Goal: Task Accomplishment & Management: Complete application form

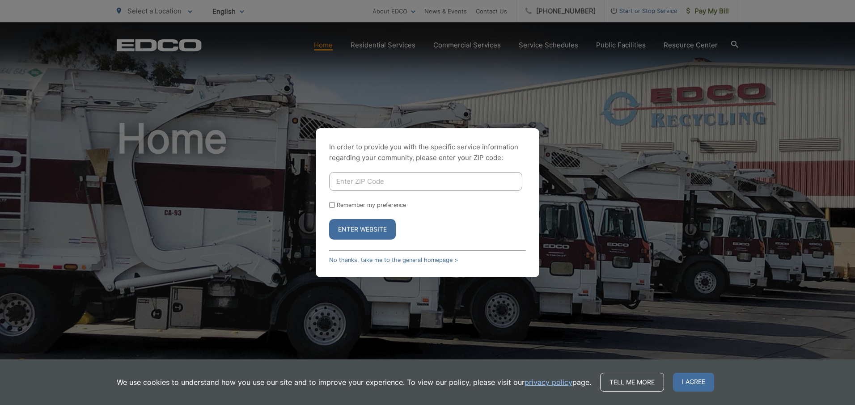
click at [342, 181] on input "Enter ZIP Code" at bounding box center [425, 181] width 193 height 19
type input "92064"
click at [382, 230] on button "Enter Website" at bounding box center [362, 229] width 67 height 21
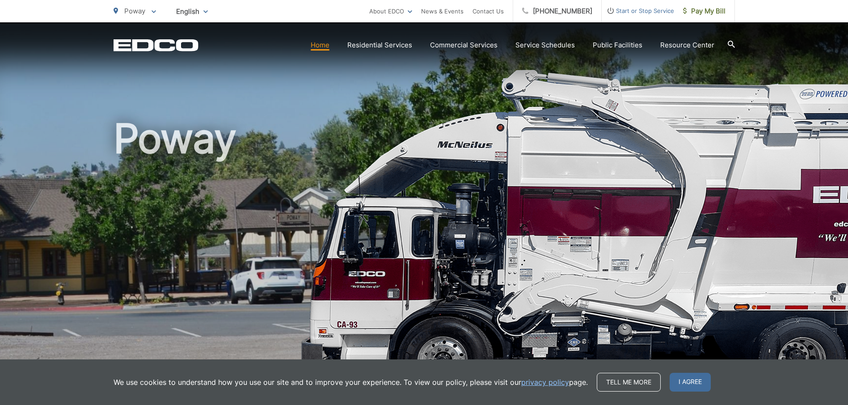
click at [640, 11] on span "Start or Stop Service" at bounding box center [638, 10] width 72 height 11
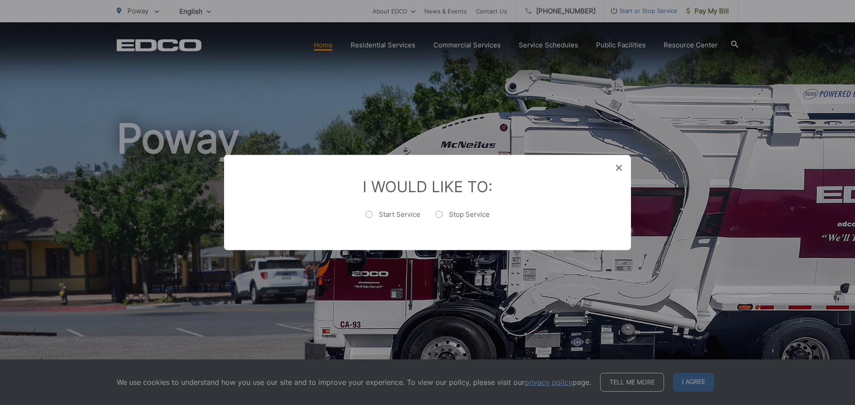
click at [438, 214] on label "Stop Service" at bounding box center [463, 219] width 54 height 18
radio input "true"
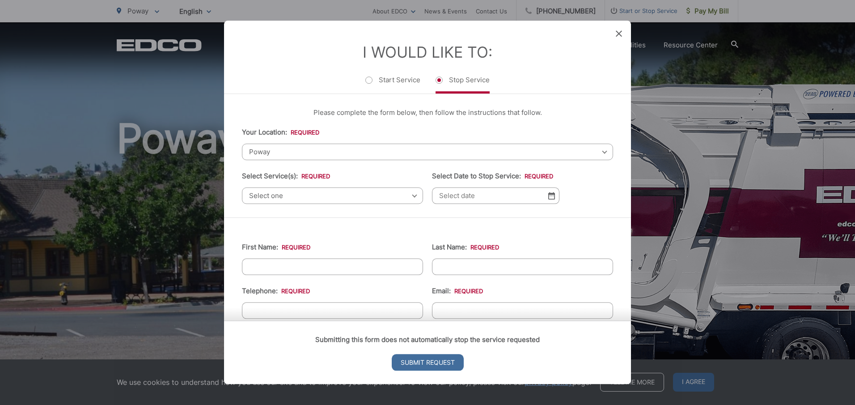
click at [277, 152] on span "Poway" at bounding box center [427, 152] width 371 height 17
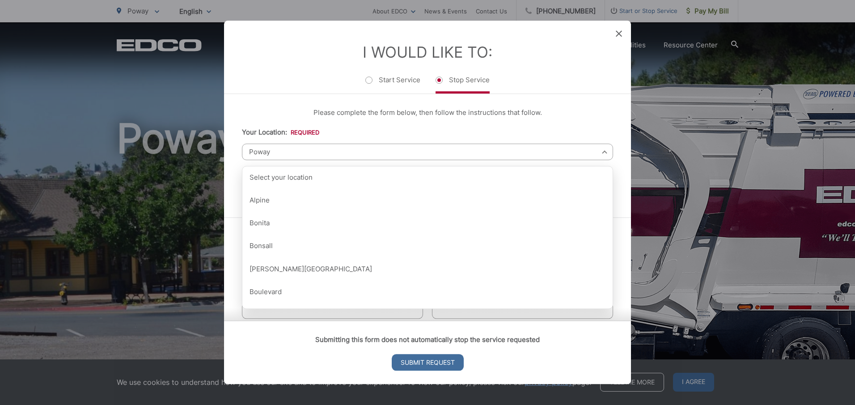
click at [284, 104] on div "Please complete the form below, then follow the instructions that follow. Your …" at bounding box center [427, 155] width 407 height 123
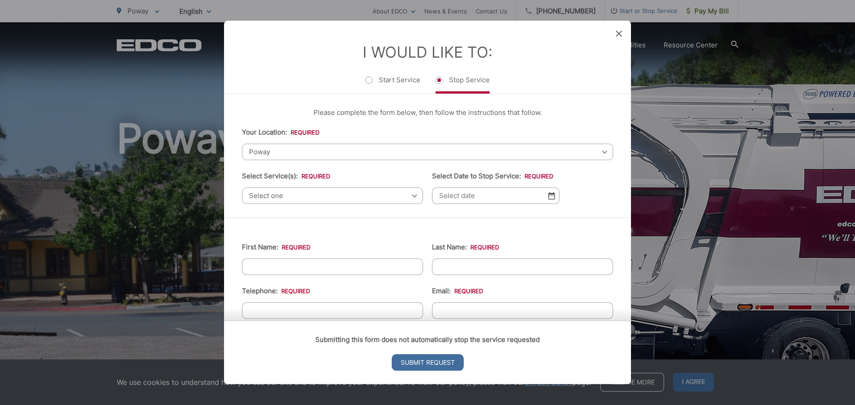
click at [410, 198] on span "Select one" at bounding box center [332, 195] width 181 height 17
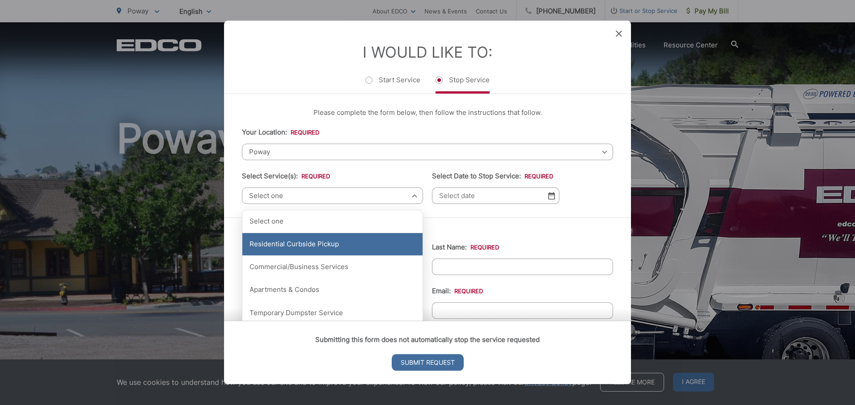
click at [380, 246] on div "Residential Curbside Pickup" at bounding box center [332, 244] width 180 height 22
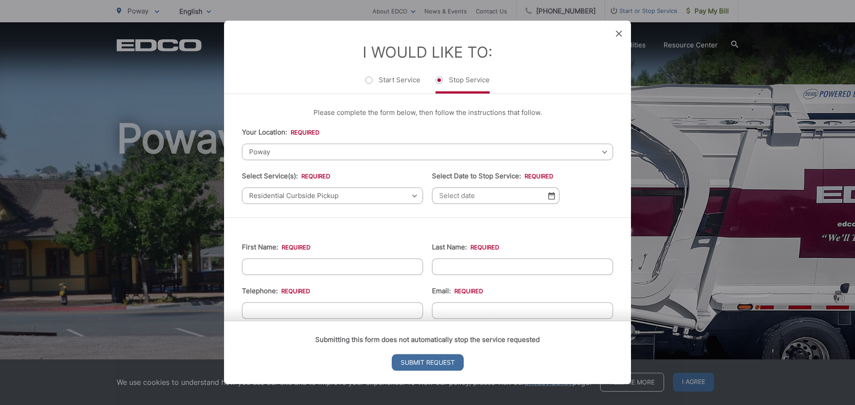
click at [548, 196] on img at bounding box center [551, 196] width 7 height 8
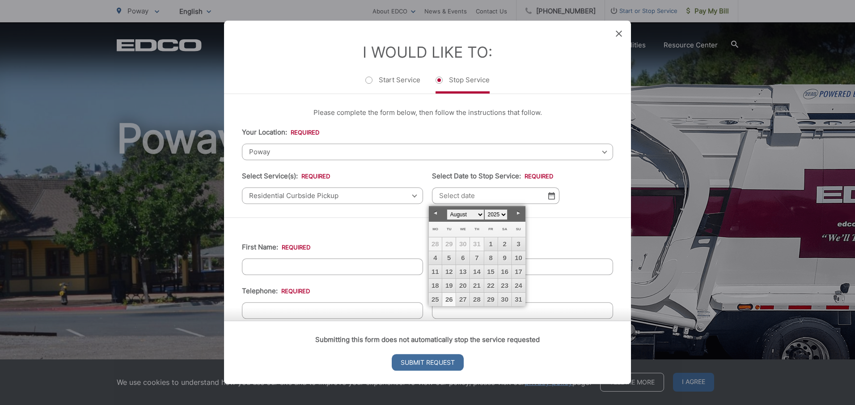
click at [450, 298] on link "26" at bounding box center [448, 299] width 13 height 13
type input "[DATE]"
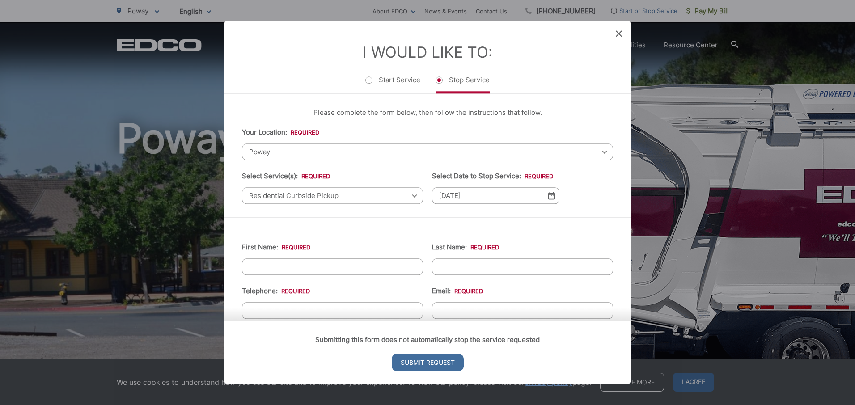
click at [306, 264] on input "First Name: *" at bounding box center [332, 267] width 181 height 17
type input "[PERSON_NAME]"
type input "3083795309"
type input "[EMAIL_ADDRESS][DOMAIN_NAME]"
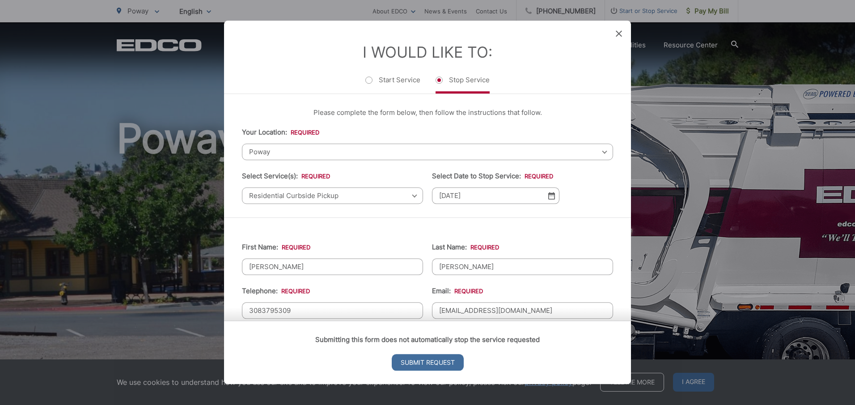
type input "Poway"
type input "92064"
type input "[PHONE_NUMBER]"
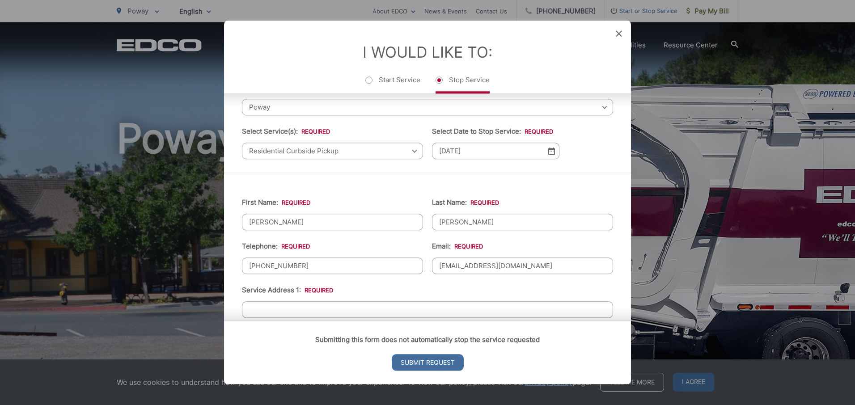
click at [281, 321] on div "Submitting this form does not automatically stop the service requested Submit R…" at bounding box center [427, 353] width 407 height 64
click at [274, 321] on div "Submitting this form does not automatically stop the service requested Submit R…" at bounding box center [427, 353] width 407 height 64
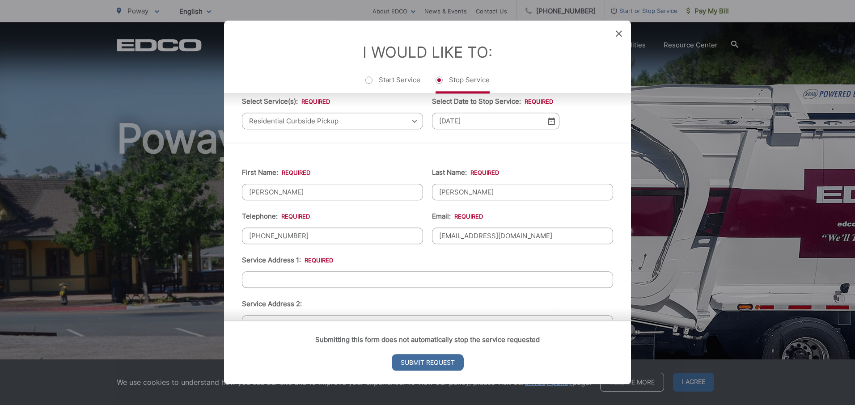
scroll to position [134, 0]
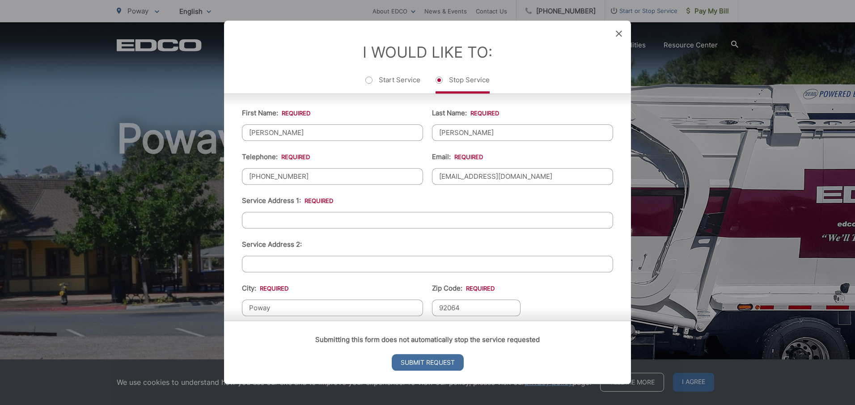
click at [287, 225] on input "Service Address 1: *" at bounding box center [427, 220] width 371 height 17
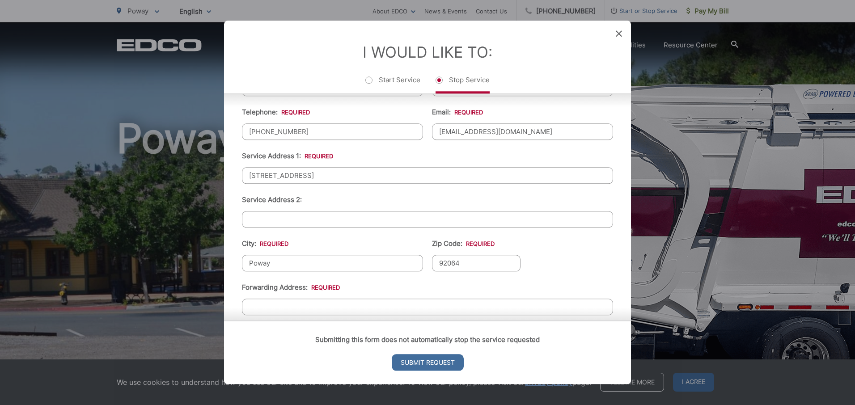
click at [355, 183] on input "[STREET_ADDRESS]" at bounding box center [427, 175] width 371 height 17
type input "[STREET_ADDRESS]"
click at [392, 355] on input "Submit Request" at bounding box center [428, 363] width 72 height 17
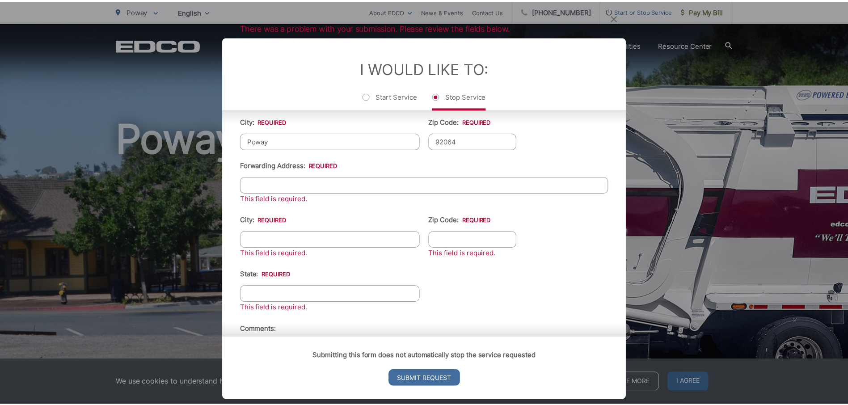
scroll to position [358, 0]
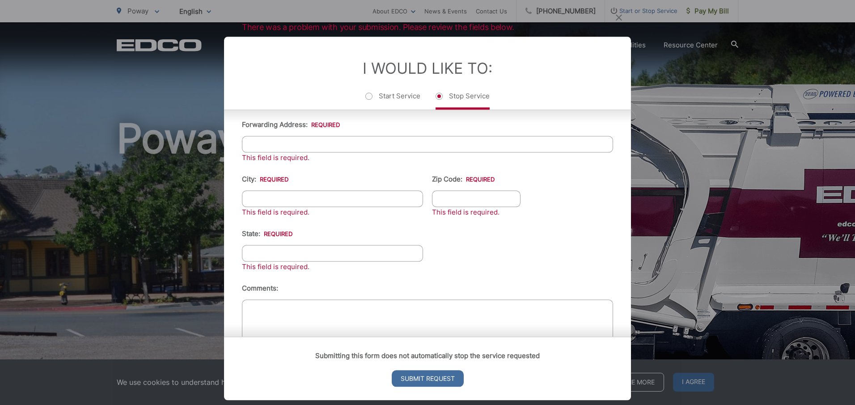
click at [182, 187] on div "There was a problem with your submission. Please review the fields below. Entry…" at bounding box center [427, 202] width 855 height 405
